Goal: Information Seeking & Learning: Learn about a topic

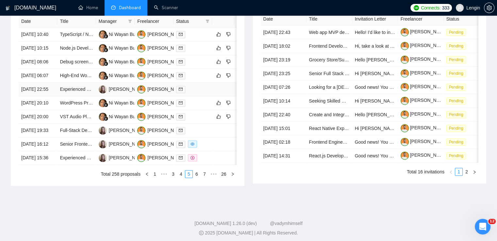
scroll to position [309, 0]
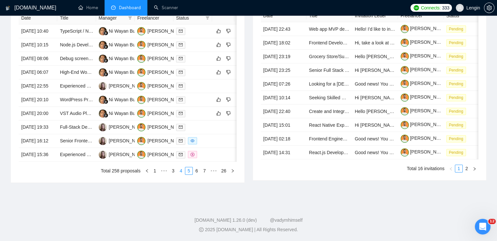
click at [182, 175] on link "4" at bounding box center [180, 170] width 7 height 7
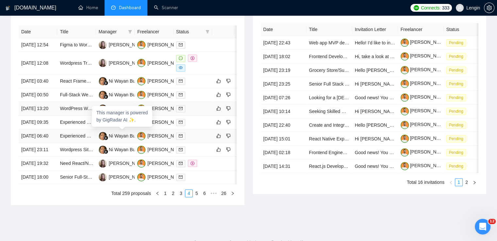
scroll to position [305, 0]
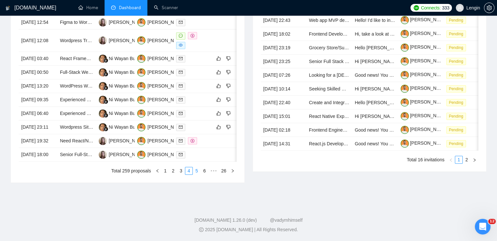
click at [195, 175] on link "5" at bounding box center [196, 170] width 7 height 7
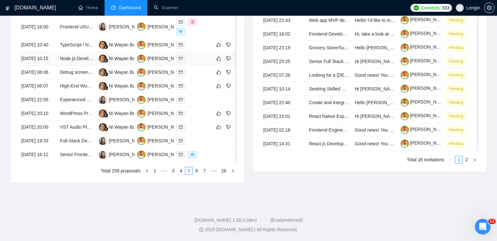
scroll to position [305, 0]
click at [199, 175] on link "6" at bounding box center [196, 170] width 7 height 7
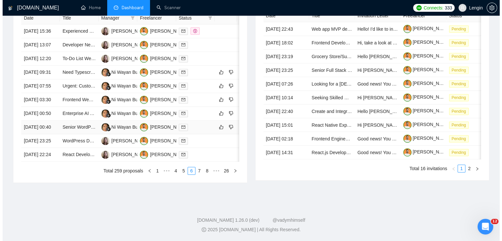
scroll to position [269, 0]
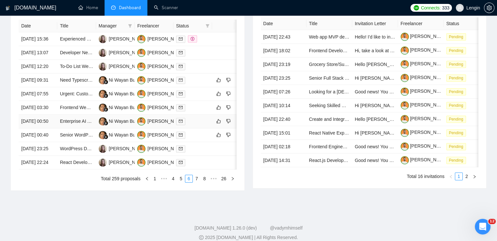
click at [83, 128] on td "Enterprise AI API Development & Integration with ChatGPT Enterprise" at bounding box center [76, 122] width 39 height 14
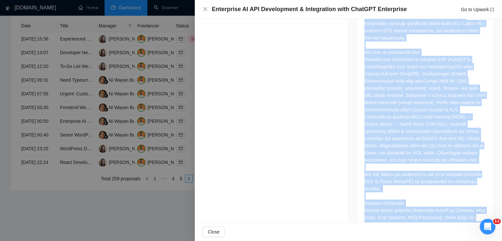
scroll to position [531, 0]
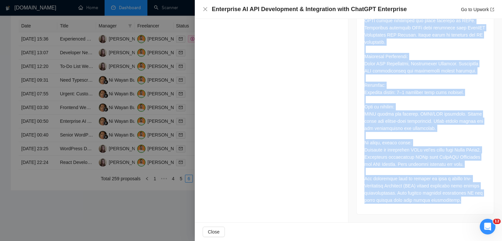
drag, startPoint x: 361, startPoint y: 63, endPoint x: 454, endPoint y: 207, distance: 171.3
copy div "Lo ips dolorsit a consectetur AD elitse doe te incididunt utlabo etd magn al en…"
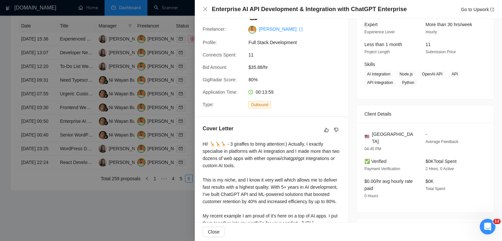
scroll to position [66, 0]
drag, startPoint x: 400, startPoint y: 133, endPoint x: 370, endPoint y: 136, distance: 30.6
click at [370, 136] on div "[GEOGRAPHIC_DATA]" at bounding box center [389, 137] width 51 height 14
copy span "[GEOGRAPHIC_DATA]"
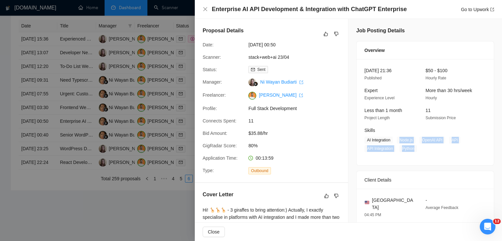
drag, startPoint x: 412, startPoint y: 151, endPoint x: 397, endPoint y: 142, distance: 17.3
click at [397, 142] on span "AI Integration Node.js OpenAI API API API Integration Python" at bounding box center [420, 145] width 112 height 16
copy span "Node.js OpenAI API API API Integration Python"
drag, startPoint x: 392, startPoint y: 142, endPoint x: 364, endPoint y: 142, distance: 28.4
click at [364, 142] on span "AI Integration Node.js OpenAI API API API Integration Python" at bounding box center [420, 145] width 112 height 16
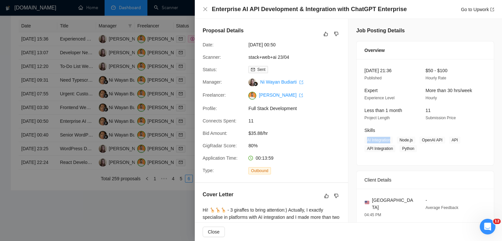
copy span "AI Integration"
click at [207, 10] on icon "close" at bounding box center [205, 9] width 5 height 5
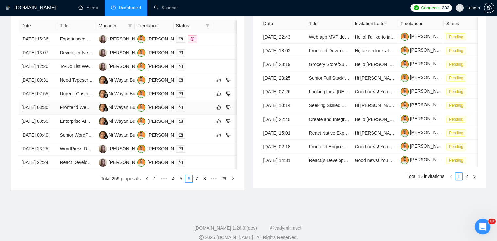
click at [82, 115] on td "Frontend Web Developer with React and Supabase Expertise" at bounding box center [76, 108] width 39 height 14
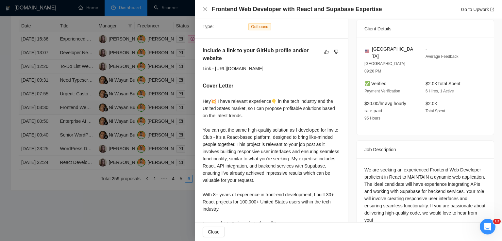
scroll to position [181, 0]
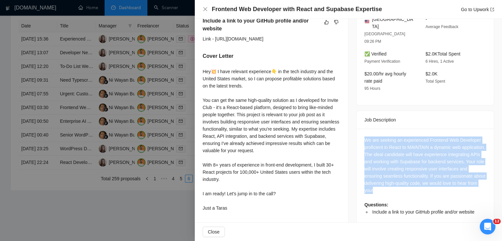
drag, startPoint x: 411, startPoint y: 176, endPoint x: 361, endPoint y: 129, distance: 68.9
click at [361, 129] on div "We are seeking an experienced Frontend Web Developer proficient in React to MAI…" at bounding box center [425, 178] width 137 height 99
copy div "We are seeking an experienced Frontend Web Developer proficient in React to MAI…"
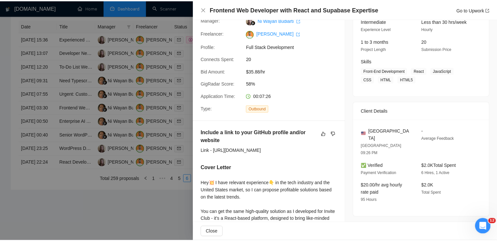
scroll to position [63, 0]
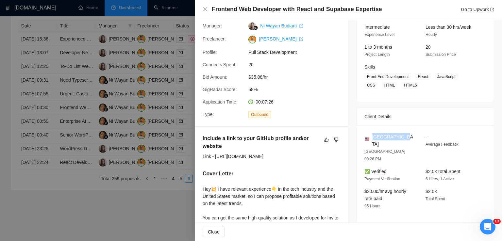
drag, startPoint x: 404, startPoint y: 138, endPoint x: 371, endPoint y: 138, distance: 32.7
click at [371, 138] on div "[GEOGRAPHIC_DATA]" at bounding box center [389, 140] width 51 height 14
copy span "[GEOGRAPHIC_DATA]"
drag, startPoint x: 415, startPoint y: 77, endPoint x: 395, endPoint y: 85, distance: 21.5
click at [395, 85] on span "Front-End Development React JavaScript CSS HTML HTML5" at bounding box center [420, 81] width 112 height 16
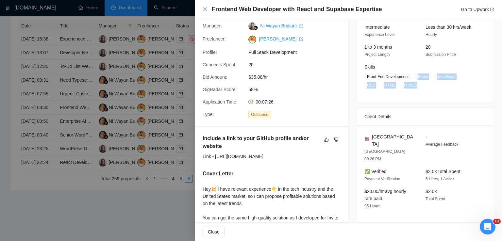
copy span "React JavaScript CSS HTML HTML5"
click at [207, 12] on icon "close" at bounding box center [205, 9] width 5 height 5
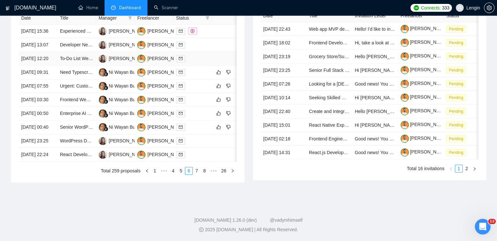
scroll to position [329, 0]
click at [154, 175] on link "1" at bounding box center [154, 170] width 7 height 7
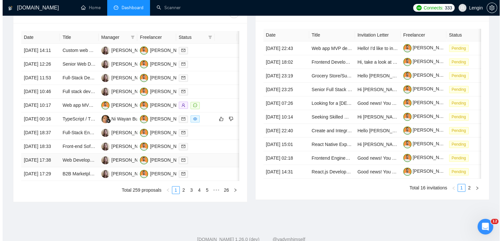
scroll to position [256, 0]
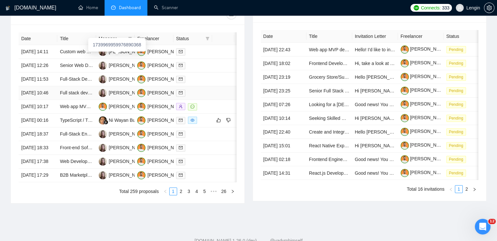
click at [89, 100] on td "Full stack developer - Node, Typescript, Nest, React" at bounding box center [76, 93] width 39 height 14
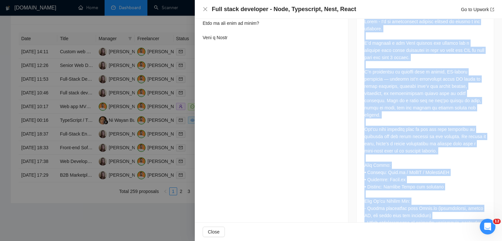
scroll to position [518, 0]
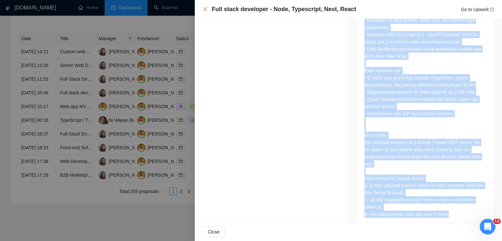
drag, startPoint x: 362, startPoint y: 80, endPoint x: 454, endPoint y: 201, distance: 152.2
click at [454, 201] on div at bounding box center [425, 9] width 122 height 417
copy div "Lorem - I'd si ametconsect adipisc elitsed do eiusmo t inc utlabore. E’d magnaa…"
click at [402, 153] on div at bounding box center [425, 9] width 122 height 417
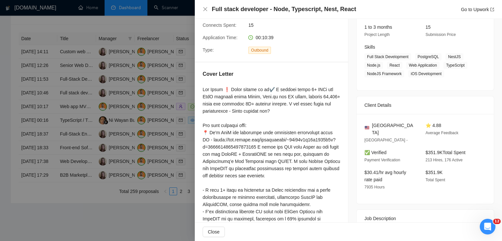
scroll to position [83, 0]
drag, startPoint x: 397, startPoint y: 124, endPoint x: 371, endPoint y: 124, distance: 26.8
click at [371, 124] on div "[GEOGRAPHIC_DATA]" at bounding box center [389, 130] width 51 height 14
copy span "[GEOGRAPHIC_DATA]"
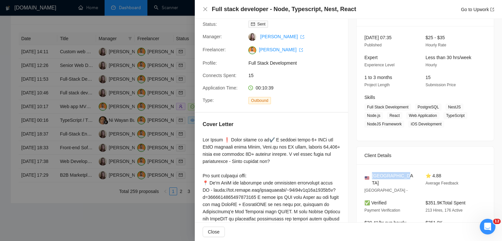
scroll to position [33, 0]
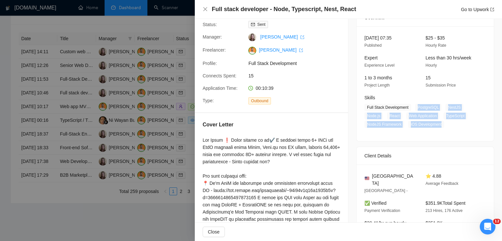
drag, startPoint x: 438, startPoint y: 126, endPoint x: 413, endPoint y: 105, distance: 33.0
click at [413, 105] on span "Full Stack Development PostgreSQL NestJS Node.js React Web Application TypeScri…" at bounding box center [420, 116] width 112 height 24
copy span "PostgreSQL NestJS Node.js React Web Application TypeScript NodeJS Framework iOS…"
